Goal: Information Seeking & Learning: Learn about a topic

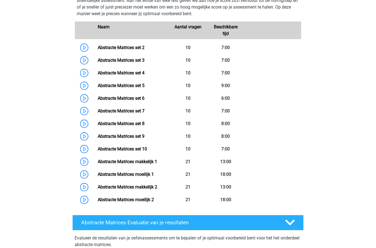
scroll to position [277, 0]
click at [147, 148] on link "Abstracte Matrices set 10" at bounding box center [122, 148] width 49 height 5
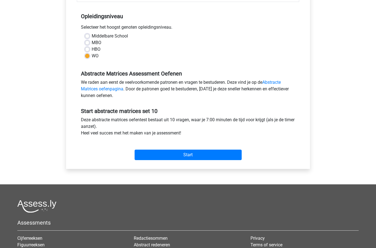
scroll to position [105, 0]
click at [198, 157] on input "Start" at bounding box center [188, 155] width 107 height 10
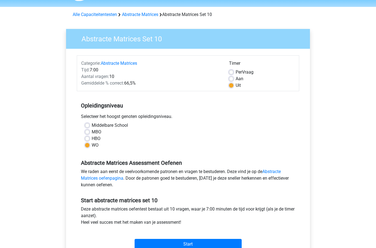
scroll to position [0, 0]
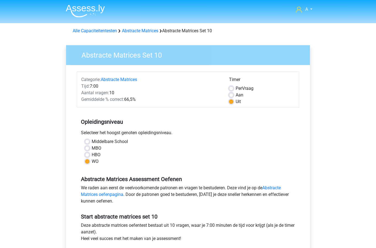
click at [236, 93] on label "Aan" at bounding box center [240, 95] width 8 height 7
click at [231, 93] on input "Aan" at bounding box center [231, 95] width 4 height 6
radio input "true"
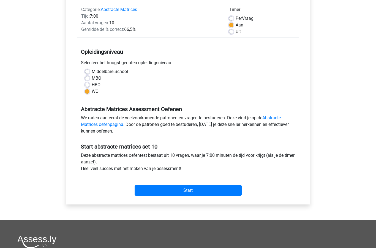
scroll to position [70, 0]
click at [201, 191] on input "Start" at bounding box center [188, 190] width 107 height 10
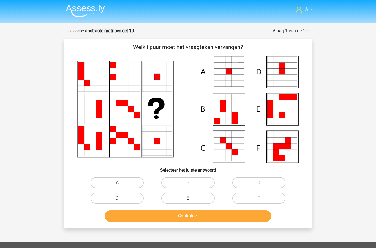
click at [117, 185] on label "A" at bounding box center [117, 182] width 53 height 11
click at [117, 185] on input "A" at bounding box center [119, 185] width 4 height 4
radio input "true"
click at [177, 216] on button "Controleer" at bounding box center [188, 216] width 167 height 12
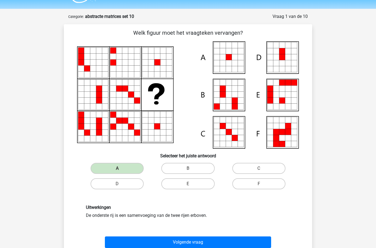
click at [197, 242] on button "Volgende vraag" at bounding box center [188, 242] width 167 height 12
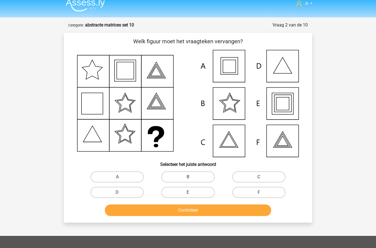
scroll to position [3, 0]
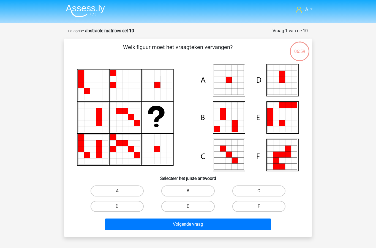
click at [123, 187] on label "A" at bounding box center [117, 190] width 53 height 11
click at [121, 191] on input "A" at bounding box center [119, 193] width 4 height 4
radio input "true"
click at [201, 226] on button "Volgende vraag" at bounding box center [188, 225] width 167 height 12
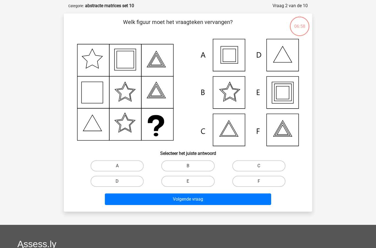
scroll to position [28, 0]
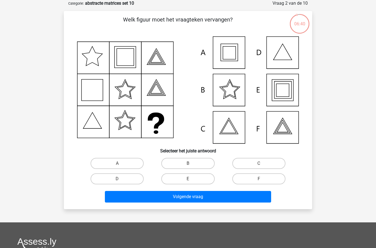
click at [192, 177] on label "E" at bounding box center [187, 178] width 53 height 11
click at [192, 179] on input "E" at bounding box center [190, 181] width 4 height 4
radio input "true"
click at [195, 197] on button "Volgende vraag" at bounding box center [188, 197] width 167 height 12
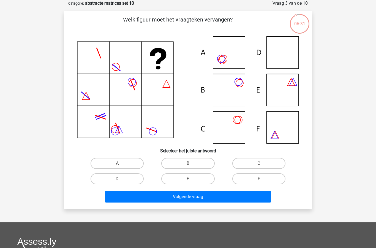
click at [123, 179] on label "D" at bounding box center [117, 178] width 53 height 11
click at [121, 179] on input "D" at bounding box center [119, 181] width 4 height 4
radio input "true"
click at [196, 199] on button "Volgende vraag" at bounding box center [188, 197] width 167 height 12
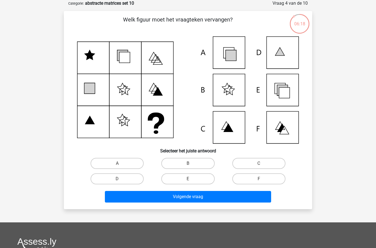
click at [189, 180] on input "E" at bounding box center [190, 181] width 4 height 4
radio input "true"
click at [218, 198] on button "Volgende vraag" at bounding box center [188, 197] width 167 height 12
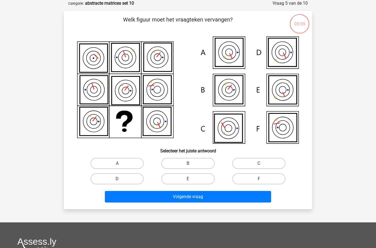
click at [269, 178] on label "F" at bounding box center [259, 178] width 53 height 11
click at [263, 179] on input "F" at bounding box center [261, 181] width 4 height 4
radio input "true"
click at [213, 201] on button "Volgende vraag" at bounding box center [188, 197] width 167 height 12
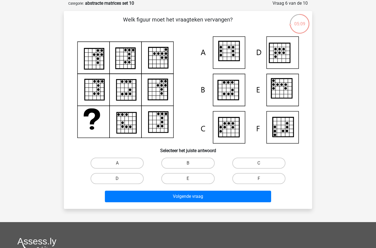
click at [197, 159] on label "B" at bounding box center [187, 163] width 53 height 11
click at [192, 163] on input "B" at bounding box center [190, 165] width 4 height 4
radio input "true"
click at [128, 178] on label "D" at bounding box center [117, 178] width 53 height 11
click at [121, 179] on input "D" at bounding box center [119, 181] width 4 height 4
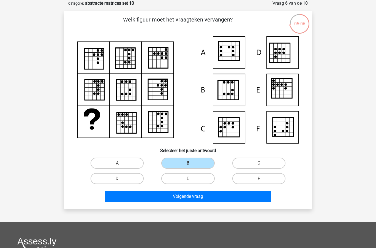
radio input "true"
click at [187, 198] on button "Volgende vraag" at bounding box center [188, 197] width 167 height 12
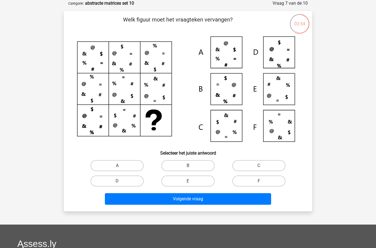
click at [260, 167] on input "C" at bounding box center [261, 168] width 4 height 4
radio input "true"
click at [189, 198] on button "Volgende vraag" at bounding box center [188, 199] width 167 height 12
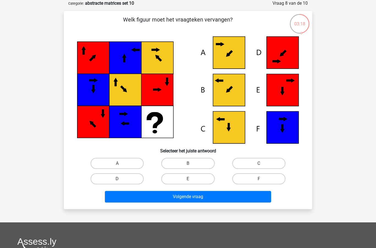
click at [266, 165] on label "C" at bounding box center [259, 163] width 53 height 11
click at [263, 165] on input "C" at bounding box center [261, 165] width 4 height 4
radio input "true"
click at [192, 198] on button "Volgende vraag" at bounding box center [188, 197] width 167 height 12
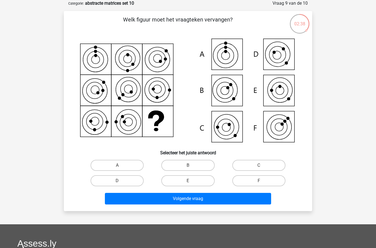
click at [185, 181] on label "E" at bounding box center [187, 180] width 53 height 11
click at [188, 181] on input "E" at bounding box center [190, 183] width 4 height 4
radio input "true"
click at [192, 200] on button "Volgende vraag" at bounding box center [188, 199] width 167 height 12
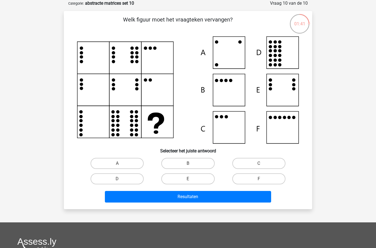
click at [120, 182] on input "D" at bounding box center [119, 181] width 4 height 4
radio input "true"
click at [201, 195] on button "Resultaten" at bounding box center [188, 197] width 167 height 12
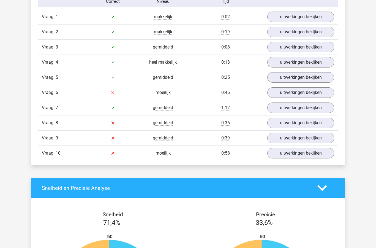
scroll to position [352, 0]
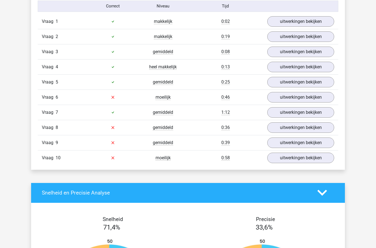
click at [305, 99] on link "uitwerkingen bekijken" at bounding box center [301, 97] width 67 height 10
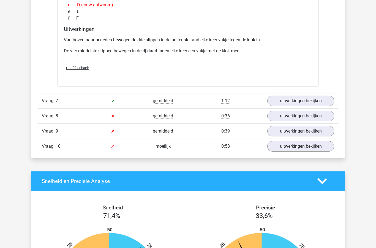
scroll to position [617, 0]
click at [293, 119] on link "uitwerkingen bekijken" at bounding box center [301, 116] width 67 height 10
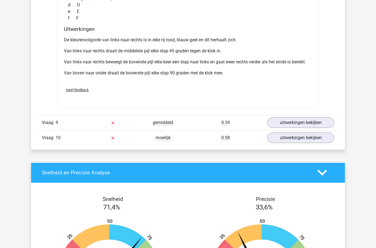
scroll to position [901, 0]
click at [291, 122] on link "uitwerkingen bekijken" at bounding box center [301, 122] width 67 height 10
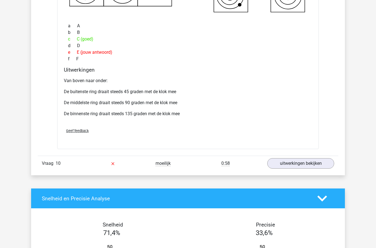
scroll to position [1158, 0]
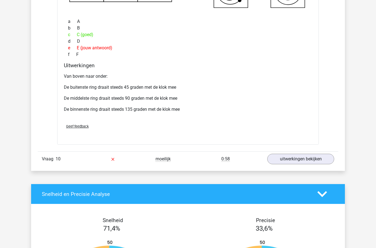
click at [284, 161] on link "uitwerkingen bekijken" at bounding box center [301, 159] width 67 height 10
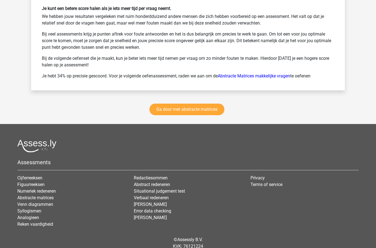
scroll to position [1797, 0]
click at [207, 114] on link "Ga door met abstracte matrices" at bounding box center [187, 110] width 75 height 12
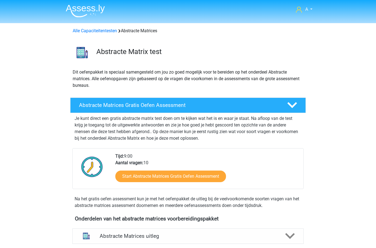
scroll to position [246, 0]
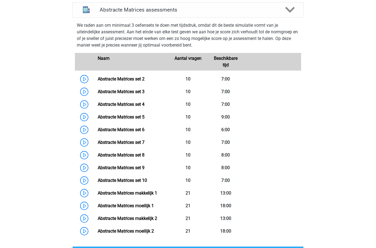
click at [145, 82] on link "Abstracte Matrices set 2" at bounding box center [121, 78] width 47 height 5
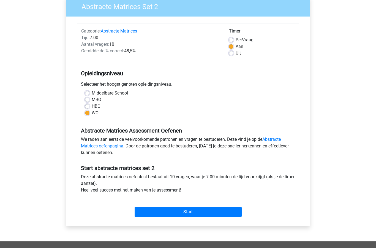
scroll to position [44, 0]
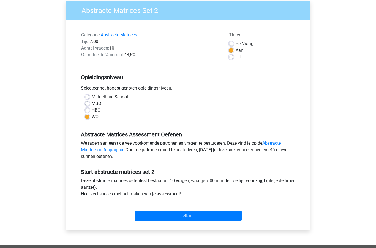
click at [200, 217] on input "Start" at bounding box center [188, 216] width 107 height 10
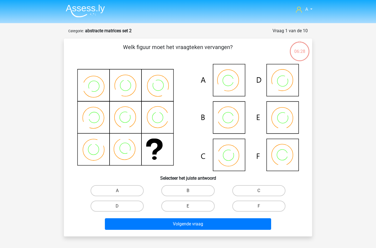
click at [265, 187] on label "C" at bounding box center [259, 190] width 53 height 11
click at [263, 191] on input "C" at bounding box center [261, 193] width 4 height 4
radio input "true"
click at [207, 226] on button "Volgende vraag" at bounding box center [188, 224] width 167 height 12
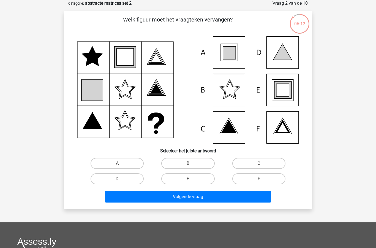
scroll to position [27, 0]
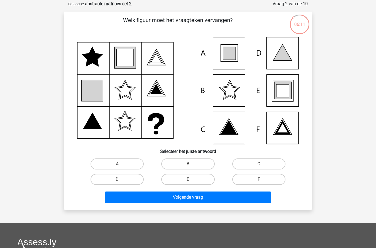
click at [193, 177] on label "E" at bounding box center [187, 179] width 53 height 11
click at [192, 179] on input "E" at bounding box center [190, 181] width 4 height 4
radio input "true"
click at [203, 199] on button "Volgende vraag" at bounding box center [188, 198] width 167 height 12
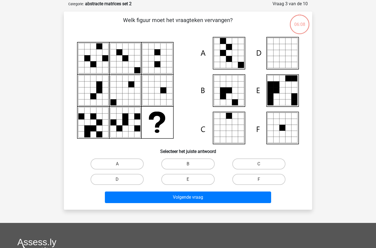
scroll to position [28, 0]
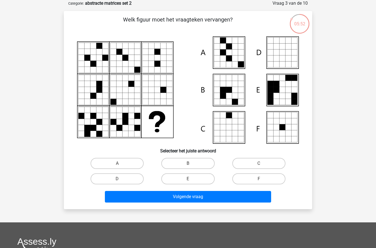
click at [121, 165] on input "A" at bounding box center [119, 165] width 4 height 4
radio input "true"
click at [200, 198] on button "Volgende vraag" at bounding box center [188, 197] width 167 height 12
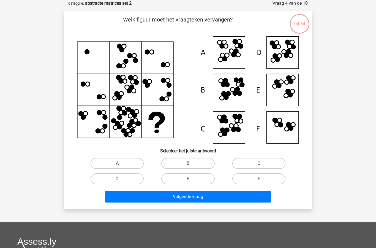
click at [124, 181] on label "D" at bounding box center [117, 178] width 53 height 11
click at [121, 181] on input "D" at bounding box center [119, 181] width 4 height 4
radio input "true"
click at [175, 200] on button "Volgende vraag" at bounding box center [188, 197] width 167 height 12
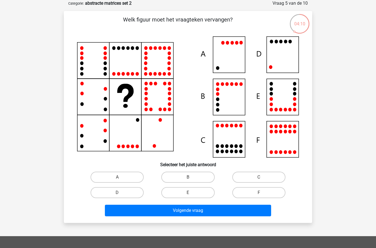
click at [129, 192] on label "D" at bounding box center [117, 192] width 53 height 11
click at [121, 193] on input "D" at bounding box center [119, 195] width 4 height 4
radio input "true"
click at [159, 214] on button "Volgende vraag" at bounding box center [188, 211] width 167 height 12
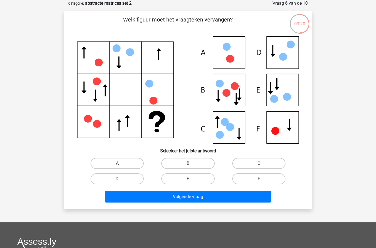
click at [188, 178] on label "E" at bounding box center [187, 178] width 53 height 11
click at [188, 179] on input "E" at bounding box center [190, 181] width 4 height 4
radio input "true"
click at [198, 198] on button "Volgende vraag" at bounding box center [188, 197] width 167 height 12
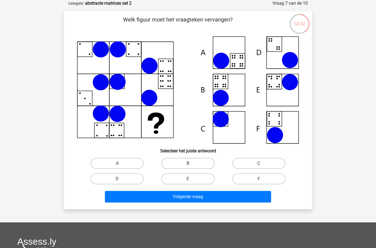
click at [201, 163] on label "B" at bounding box center [187, 163] width 53 height 11
click at [192, 163] on input "B" at bounding box center [190, 165] width 4 height 4
radio input "true"
click at [194, 198] on button "Volgende vraag" at bounding box center [188, 197] width 167 height 12
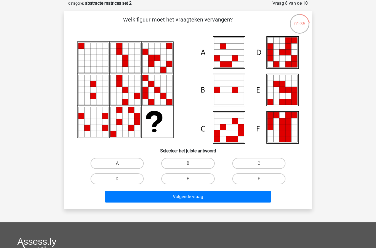
click at [183, 178] on label "E" at bounding box center [187, 178] width 53 height 11
click at [188, 179] on input "E" at bounding box center [190, 181] width 4 height 4
radio input "true"
click at [199, 199] on button "Volgende vraag" at bounding box center [188, 197] width 167 height 12
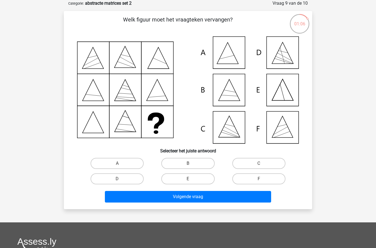
click at [264, 165] on label "C" at bounding box center [259, 163] width 53 height 11
click at [263, 165] on input "C" at bounding box center [261, 165] width 4 height 4
radio input "true"
click at [198, 196] on button "Volgende vraag" at bounding box center [188, 197] width 167 height 12
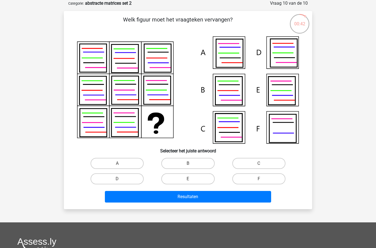
click at [121, 164] on input "A" at bounding box center [119, 165] width 4 height 4
radio input "true"
click at [176, 198] on button "Resultaten" at bounding box center [188, 197] width 167 height 12
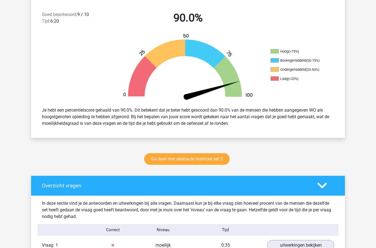
scroll to position [144, 0]
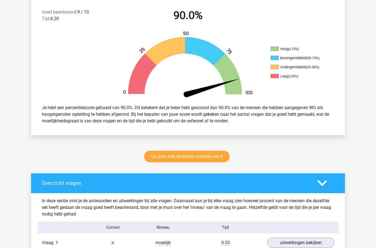
click at [209, 158] on link "Ga door met abstracte matrices set 3" at bounding box center [186, 157] width 85 height 12
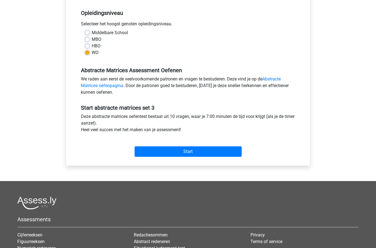
scroll to position [118, 0]
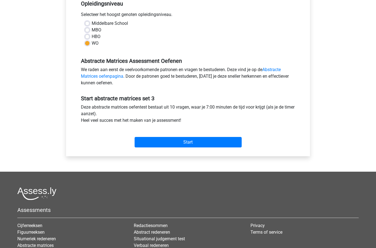
click at [199, 142] on input "Start" at bounding box center [188, 142] width 107 height 10
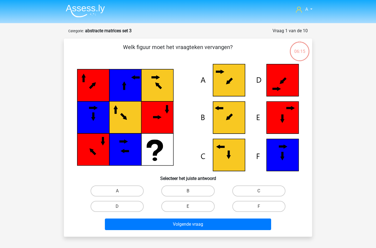
click at [251, 194] on label "C" at bounding box center [259, 190] width 53 height 11
click at [259, 194] on input "C" at bounding box center [261, 193] width 4 height 4
radio input "true"
click at [189, 225] on button "Volgende vraag" at bounding box center [188, 225] width 167 height 12
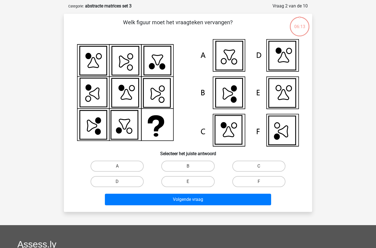
scroll to position [28, 0]
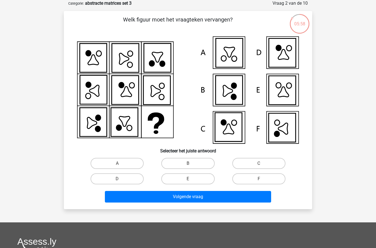
click at [190, 161] on label "B" at bounding box center [187, 163] width 53 height 11
click at [190, 163] on input "B" at bounding box center [190, 165] width 4 height 4
radio input "true"
click at [192, 196] on button "Volgende vraag" at bounding box center [188, 197] width 167 height 12
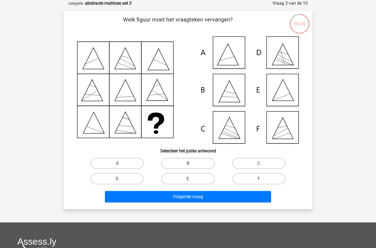
click at [188, 180] on label "E" at bounding box center [187, 178] width 53 height 11
click at [188, 180] on input "E" at bounding box center [190, 181] width 4 height 4
radio input "true"
click at [208, 200] on button "Volgende vraag" at bounding box center [188, 197] width 167 height 12
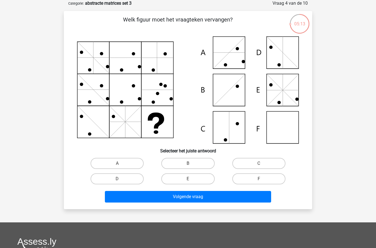
click at [269, 176] on label "F" at bounding box center [259, 178] width 53 height 11
click at [263, 179] on input "F" at bounding box center [261, 181] width 4 height 4
radio input "true"
click at [208, 198] on button "Volgende vraag" at bounding box center [188, 197] width 167 height 12
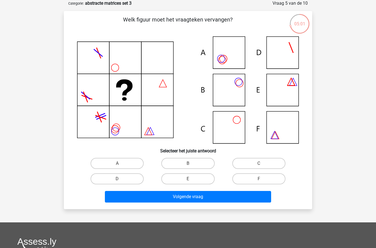
click at [192, 164] on input "B" at bounding box center [190, 165] width 4 height 4
radio input "true"
click at [193, 198] on button "Volgende vraag" at bounding box center [188, 197] width 167 height 12
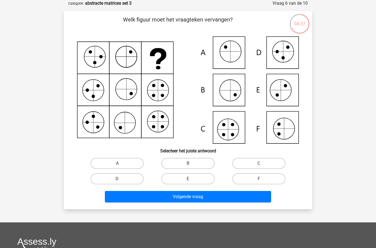
click at [261, 163] on label "C" at bounding box center [259, 163] width 53 height 11
click at [261, 163] on input "C" at bounding box center [261, 165] width 4 height 4
radio input "true"
click at [206, 198] on button "Volgende vraag" at bounding box center [188, 197] width 167 height 12
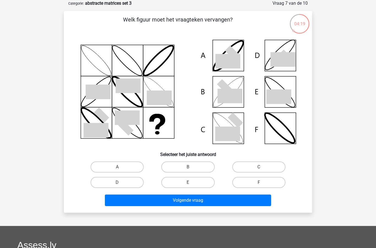
click at [188, 169] on input "B" at bounding box center [190, 169] width 4 height 4
radio input "true"
click at [194, 202] on button "Volgende vraag" at bounding box center [188, 201] width 167 height 12
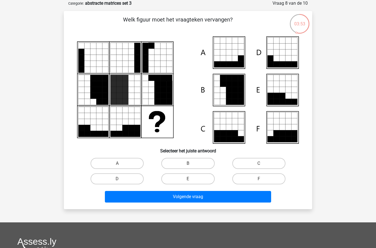
click at [258, 161] on label "C" at bounding box center [259, 163] width 53 height 11
click at [259, 163] on input "C" at bounding box center [261, 165] width 4 height 4
radio input "true"
click at [206, 197] on button "Volgende vraag" at bounding box center [188, 197] width 167 height 12
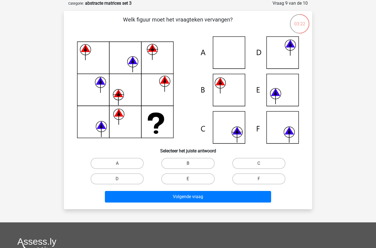
click at [267, 158] on label "C" at bounding box center [259, 163] width 53 height 11
click at [263, 163] on input "C" at bounding box center [261, 165] width 4 height 4
radio input "true"
click at [204, 195] on button "Volgende vraag" at bounding box center [188, 197] width 167 height 12
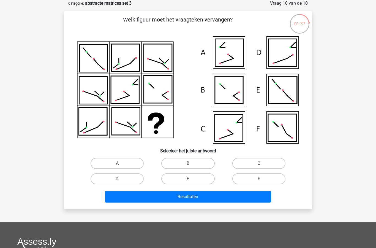
click at [126, 182] on label "D" at bounding box center [117, 178] width 53 height 11
click at [121, 182] on input "D" at bounding box center [119, 181] width 4 height 4
radio input "true"
click at [183, 199] on button "Resultaten" at bounding box center [188, 197] width 167 height 12
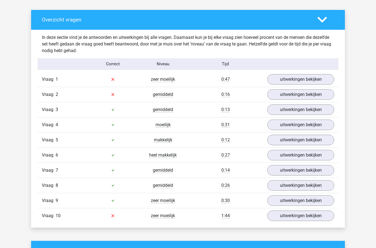
scroll to position [308, 0]
click at [300, 82] on link "uitwerkingen bekijken" at bounding box center [301, 79] width 67 height 10
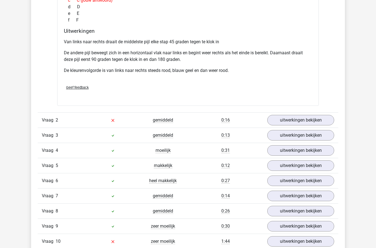
scroll to position [553, 0]
click at [292, 122] on link "uitwerkingen bekijken" at bounding box center [301, 120] width 67 height 10
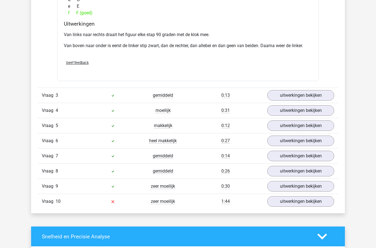
scroll to position [847, 0]
click at [294, 204] on link "uitwerkingen bekijken" at bounding box center [301, 201] width 67 height 10
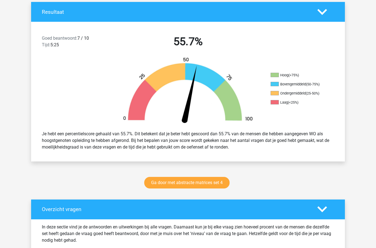
scroll to position [118, 0]
click at [211, 181] on link "Ga door met abstracte matrices set 4" at bounding box center [186, 183] width 85 height 12
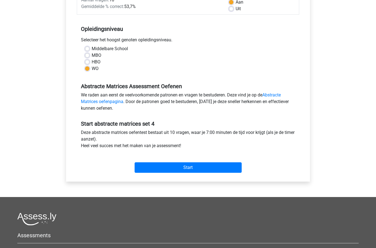
scroll to position [93, 0]
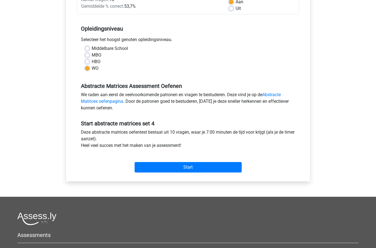
click at [202, 168] on input "Start" at bounding box center [188, 167] width 107 height 10
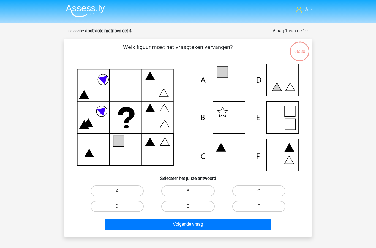
click at [125, 186] on label "A" at bounding box center [117, 190] width 53 height 11
click at [121, 191] on input "A" at bounding box center [119, 193] width 4 height 4
radio input "true"
click at [172, 225] on button "Volgende vraag" at bounding box center [188, 225] width 167 height 12
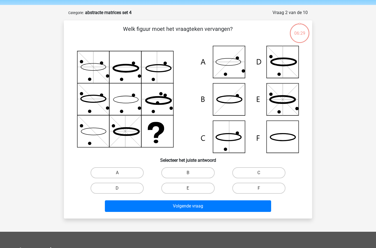
scroll to position [28, 0]
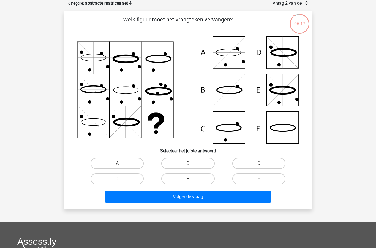
click at [263, 178] on label "F" at bounding box center [259, 178] width 53 height 11
click at [263, 179] on input "F" at bounding box center [261, 181] width 4 height 4
radio input "true"
click at [202, 197] on button "Volgende vraag" at bounding box center [188, 197] width 167 height 12
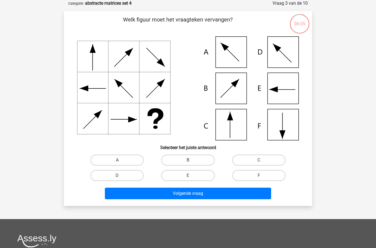
click at [259, 179] on label "F" at bounding box center [259, 175] width 53 height 11
click at [259, 179] on input "F" at bounding box center [261, 178] width 4 height 4
radio input "true"
click at [213, 194] on button "Volgende vraag" at bounding box center [188, 194] width 167 height 12
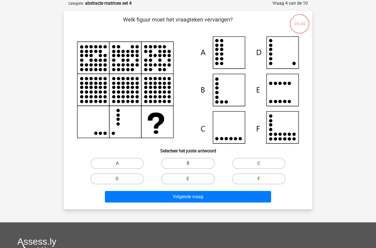
scroll to position [0, 0]
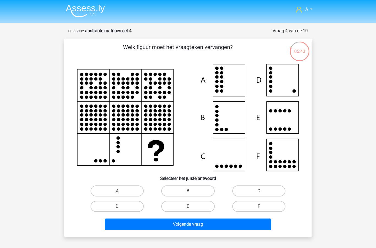
click at [124, 206] on label "D" at bounding box center [117, 206] width 53 height 11
click at [121, 206] on input "D" at bounding box center [119, 208] width 4 height 4
radio input "true"
click at [162, 226] on button "Volgende vraag" at bounding box center [188, 225] width 167 height 12
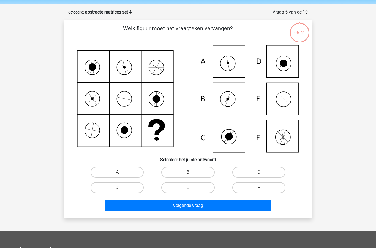
scroll to position [28, 0]
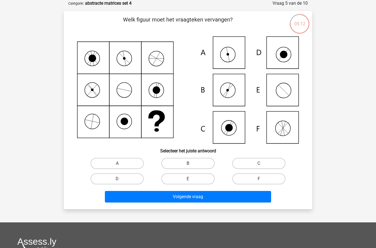
click at [123, 166] on label "A" at bounding box center [117, 163] width 53 height 11
click at [121, 166] on input "A" at bounding box center [119, 165] width 4 height 4
radio input "true"
click at [171, 198] on button "Volgende vraag" at bounding box center [188, 197] width 167 height 12
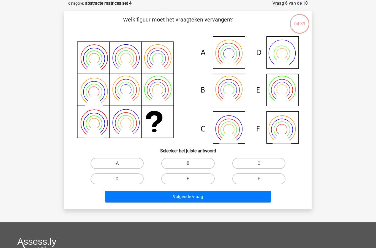
click at [197, 164] on label "B" at bounding box center [187, 163] width 53 height 11
click at [192, 164] on input "B" at bounding box center [190, 165] width 4 height 4
radio input "true"
click at [204, 200] on button "Volgende vraag" at bounding box center [188, 197] width 167 height 12
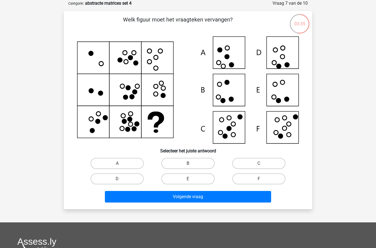
click at [262, 177] on label "F" at bounding box center [259, 178] width 53 height 11
click at [262, 179] on input "F" at bounding box center [261, 181] width 4 height 4
radio input "true"
click at [223, 198] on button "Volgende vraag" at bounding box center [188, 197] width 167 height 12
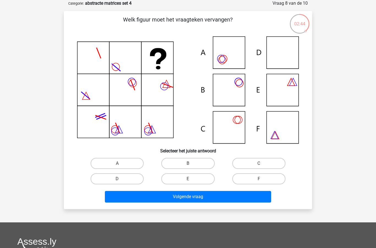
click at [194, 163] on label "B" at bounding box center [187, 163] width 53 height 11
click at [192, 163] on input "B" at bounding box center [190, 165] width 4 height 4
radio input "true"
click at [214, 198] on button "Volgende vraag" at bounding box center [188, 197] width 167 height 12
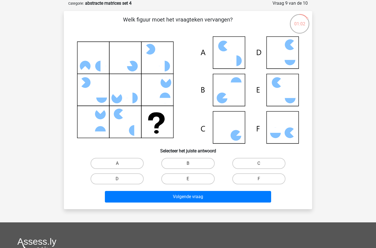
click at [263, 162] on label "C" at bounding box center [259, 163] width 53 height 11
click at [263, 163] on input "C" at bounding box center [261, 165] width 4 height 4
radio input "true"
click at [207, 197] on button "Volgende vraag" at bounding box center [188, 197] width 167 height 12
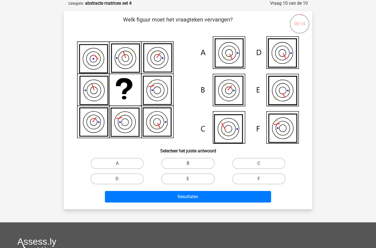
click at [197, 164] on label "B" at bounding box center [187, 163] width 53 height 11
click at [192, 164] on input "B" at bounding box center [190, 165] width 4 height 4
radio input "true"
click at [199, 202] on button "Resultaten" at bounding box center [188, 197] width 167 height 12
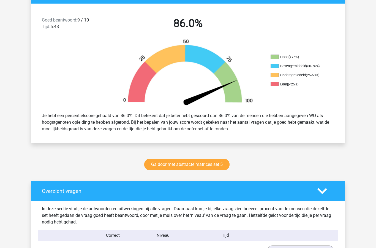
scroll to position [136, 0]
